Goal: Check status

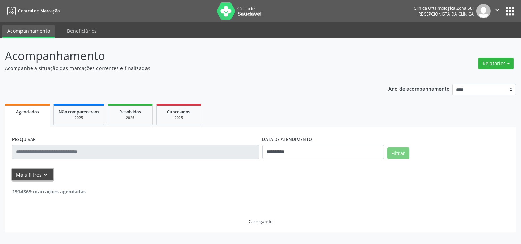
click at [44, 171] on icon "keyboard_arrow_down" at bounding box center [46, 175] width 8 height 8
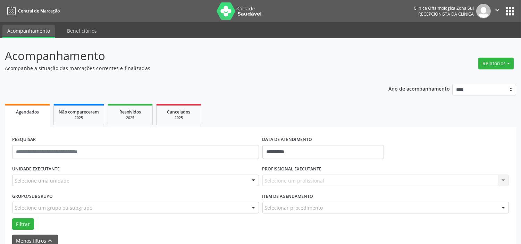
click at [83, 179] on div "Selecione uma unidade" at bounding box center [135, 181] width 247 height 12
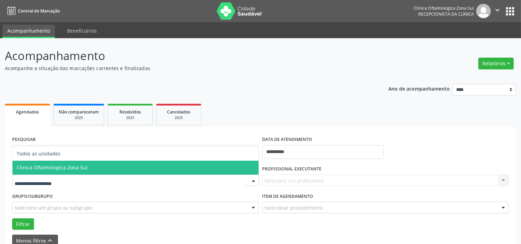
click at [89, 159] on span "Todos as unidades" at bounding box center [136, 154] width 246 height 14
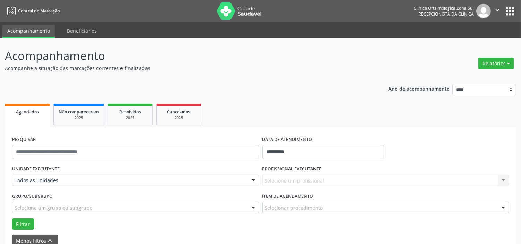
click at [89, 165] on div "UNIDADE EXECUTANTE Todos as unidades Todos as unidades Clinica Oftalmologica Zo…" at bounding box center [135, 177] width 250 height 27
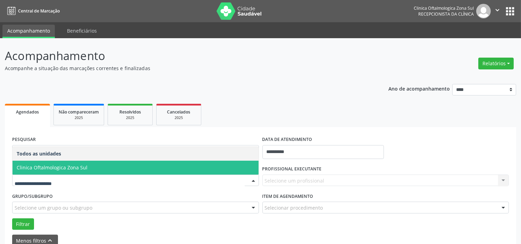
click at [79, 167] on span "Clinica Oftalmologica Zona Sul" at bounding box center [52, 167] width 71 height 7
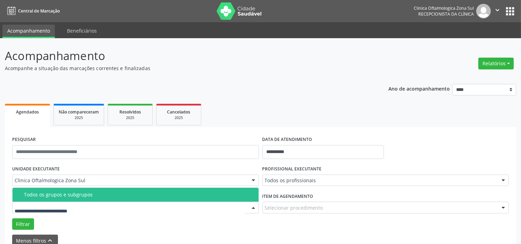
click at [77, 193] on div "Todos os grupos e subgrupos" at bounding box center [139, 195] width 231 height 6
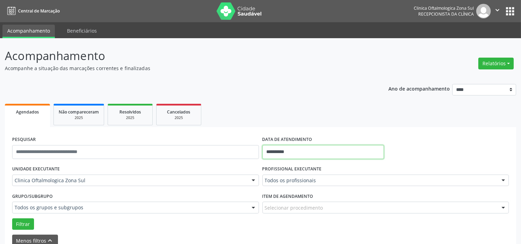
click at [300, 151] on input "**********" at bounding box center [324, 152] width 122 height 14
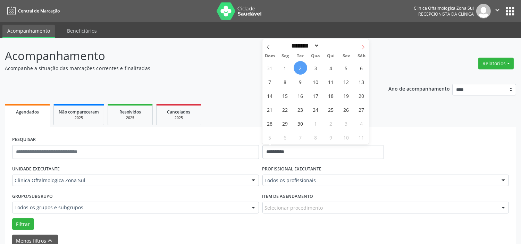
click at [361, 46] on icon at bounding box center [363, 47] width 5 height 5
select select "*"
click at [281, 84] on span "6" at bounding box center [286, 82] width 14 height 14
type input "**********"
click at [281, 84] on span "6" at bounding box center [286, 82] width 14 height 14
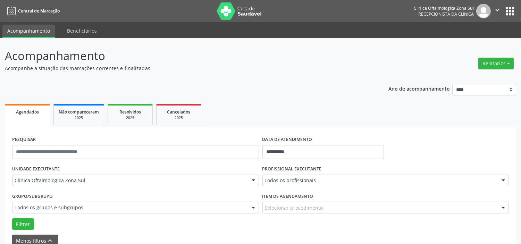
drag, startPoint x: 294, startPoint y: 180, endPoint x: 296, endPoint y: 155, distance: 25.4
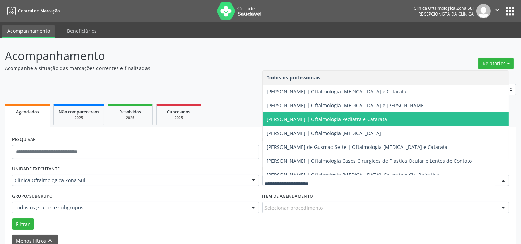
scroll to position [63, 0]
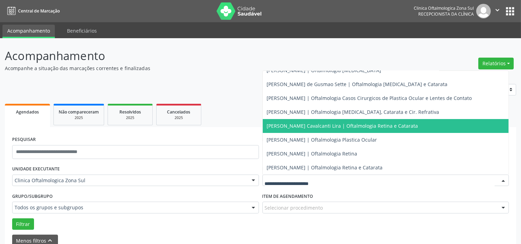
click at [297, 124] on span "[PERSON_NAME] Cavalcanti Lira | Oftalmologia Retina e Catarata" at bounding box center [342, 126] width 151 height 7
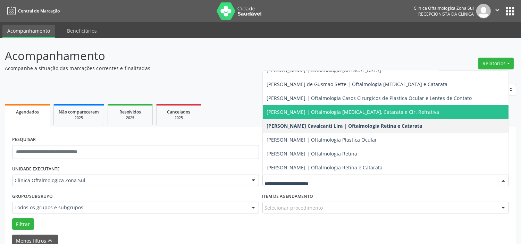
click at [301, 112] on span "[PERSON_NAME] | Oftalmologia [MEDICAL_DATA], Catarata e Cir. Refrativa" at bounding box center [353, 112] width 173 height 7
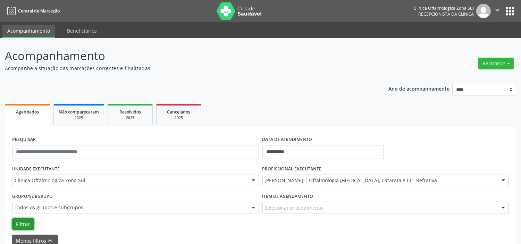
click at [28, 222] on button "Filtrar" at bounding box center [23, 225] width 22 height 12
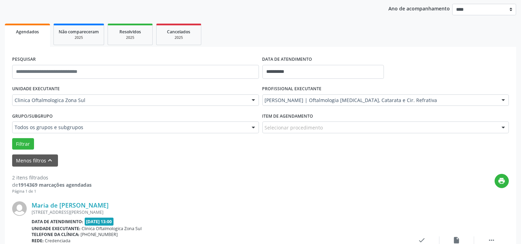
scroll to position [10, 0]
